Goal: Navigation & Orientation: Find specific page/section

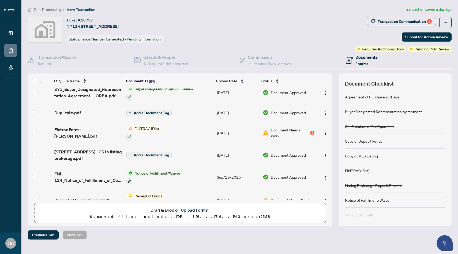
scroll to position [56, 0]
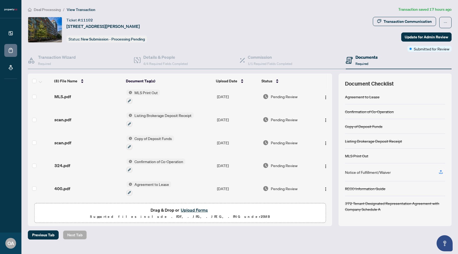
scroll to position [46, 0]
